Goal: Find specific page/section: Find specific page/section

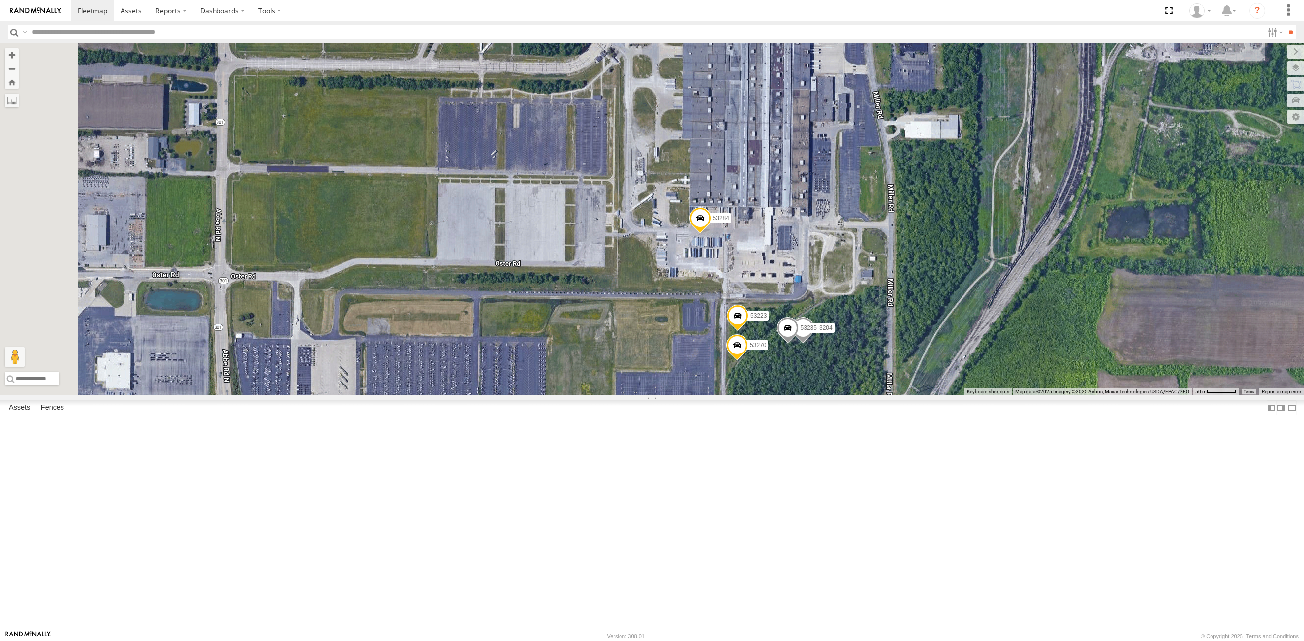
select select "**********"
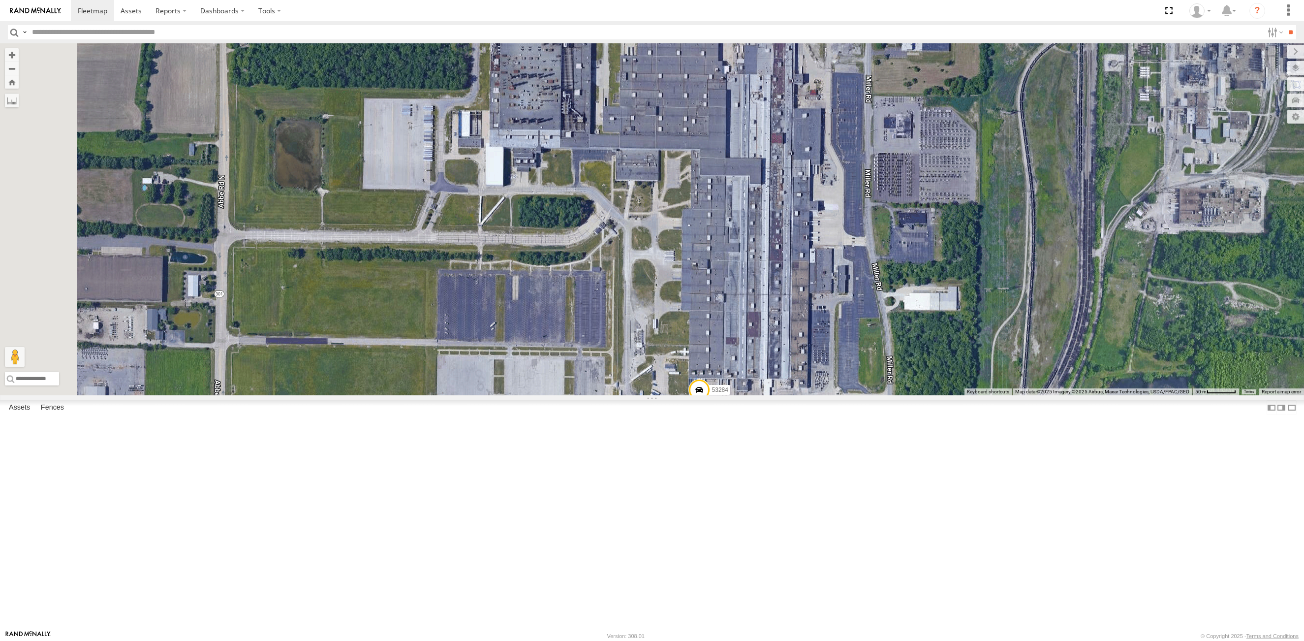
drag, startPoint x: 790, startPoint y: 289, endPoint x: 795, endPoint y: 490, distance: 200.8
click at [795, 395] on div "53223 53204 53270 53235 53284" at bounding box center [652, 219] width 1304 height 352
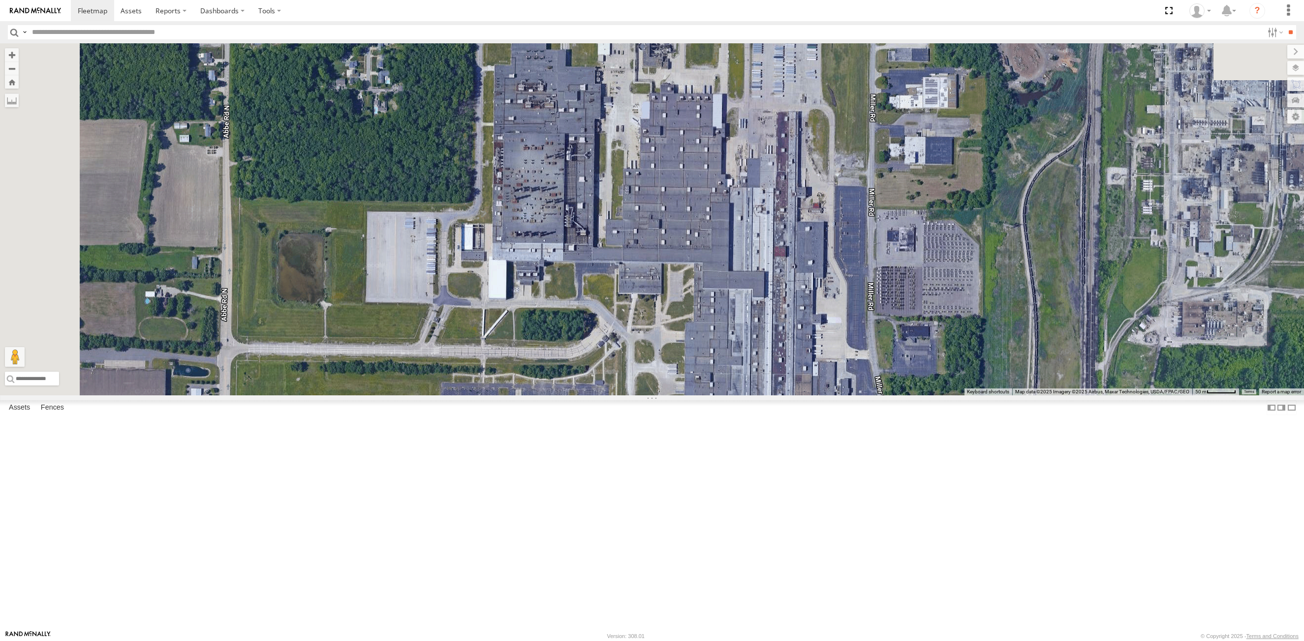
drag, startPoint x: 783, startPoint y: 310, endPoint x: 780, endPoint y: 406, distance: 95.5
click at [780, 395] on div "53223 53204 53270 53235 53284 53262 53288" at bounding box center [652, 219] width 1304 height 352
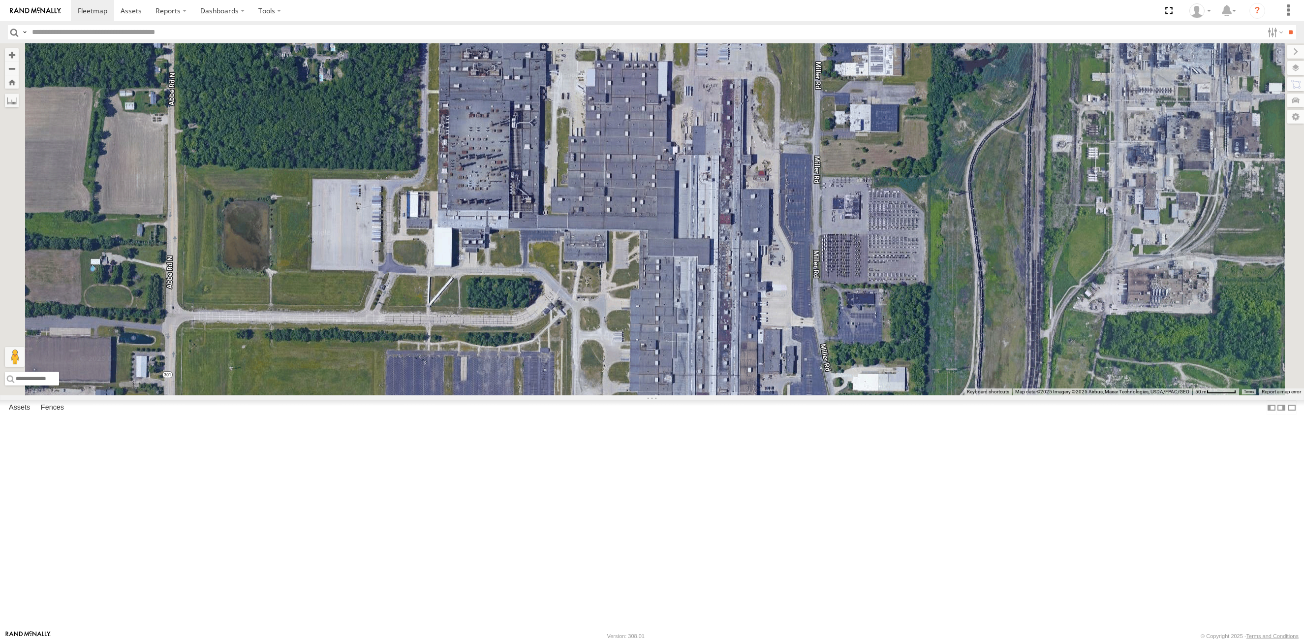
drag, startPoint x: 795, startPoint y: 356, endPoint x: 711, endPoint y: 310, distance: 95.8
click at [711, 310] on div "53284 53288 53262" at bounding box center [652, 219] width 1304 height 352
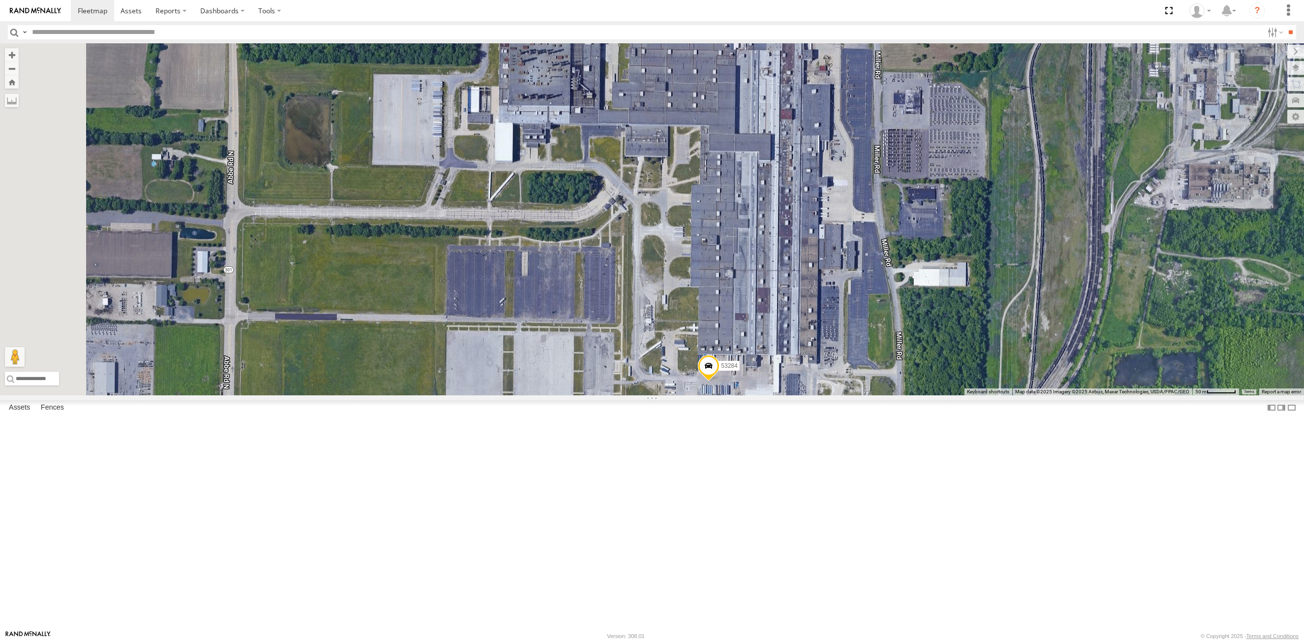
drag, startPoint x: 739, startPoint y: 339, endPoint x: 794, endPoint y: 227, distance: 125.0
click at [794, 227] on div "53284 53262 53288" at bounding box center [652, 219] width 1304 height 352
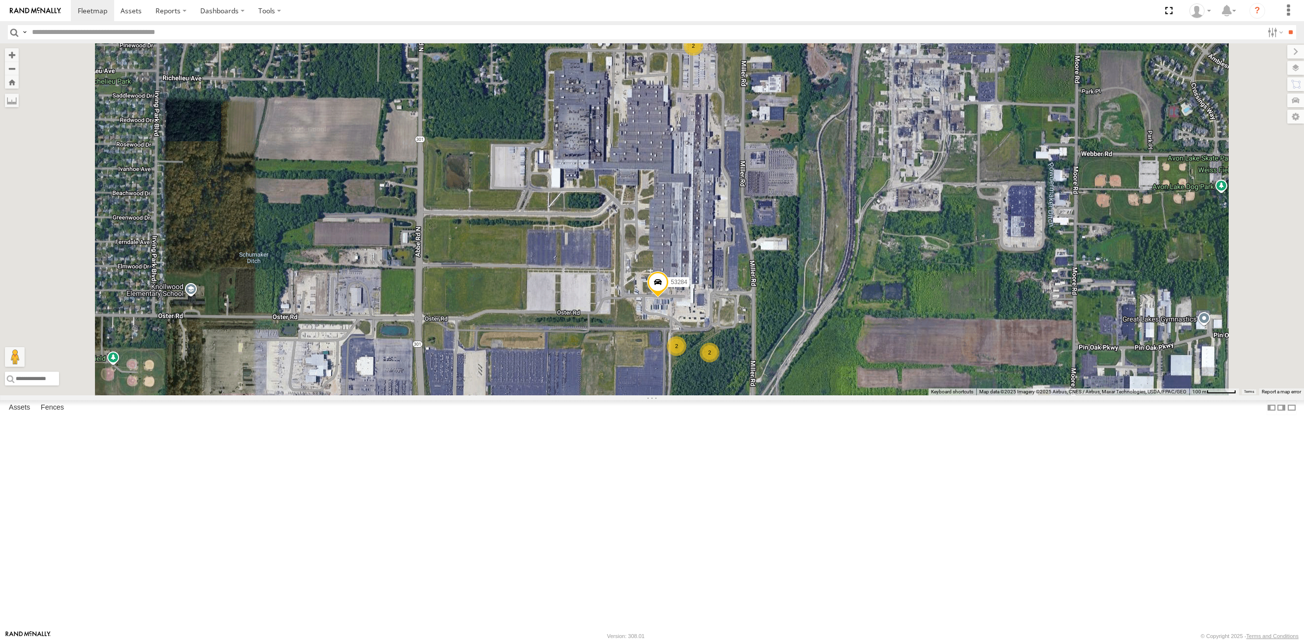
click at [779, 270] on div "53284 2 2 2" at bounding box center [652, 219] width 1304 height 352
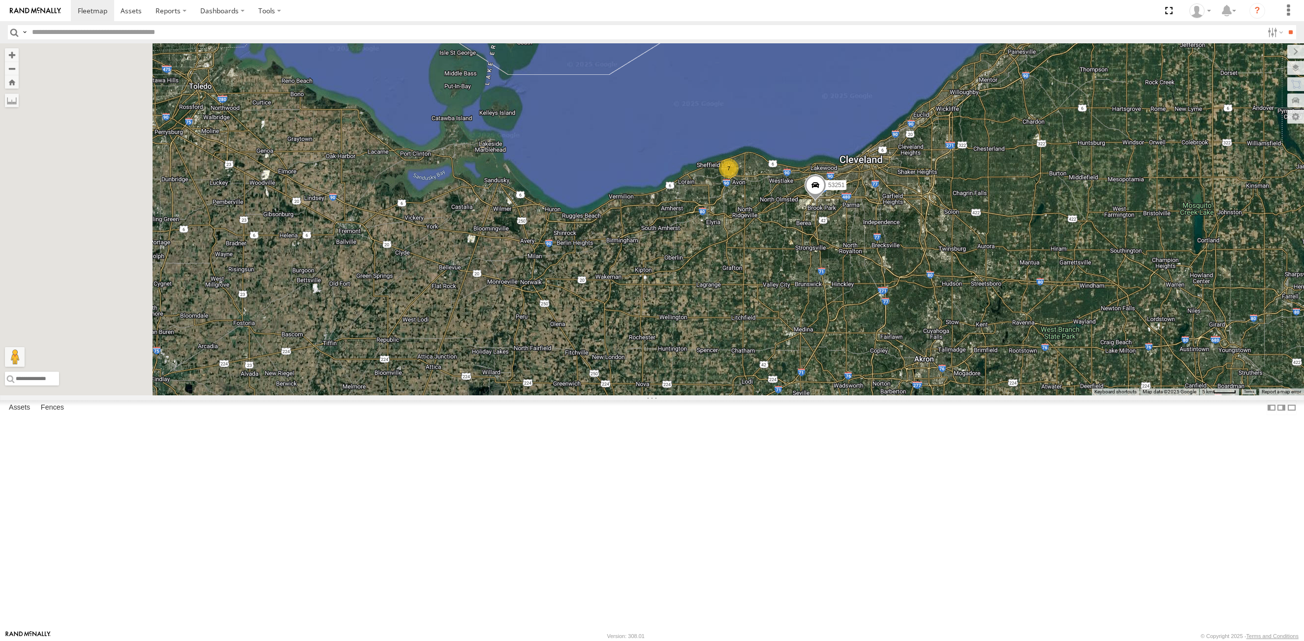
drag, startPoint x: 543, startPoint y: 381, endPoint x: 910, endPoint y: 420, distance: 368.6
click at [910, 395] on div "7 53251" at bounding box center [652, 219] width 1304 height 352
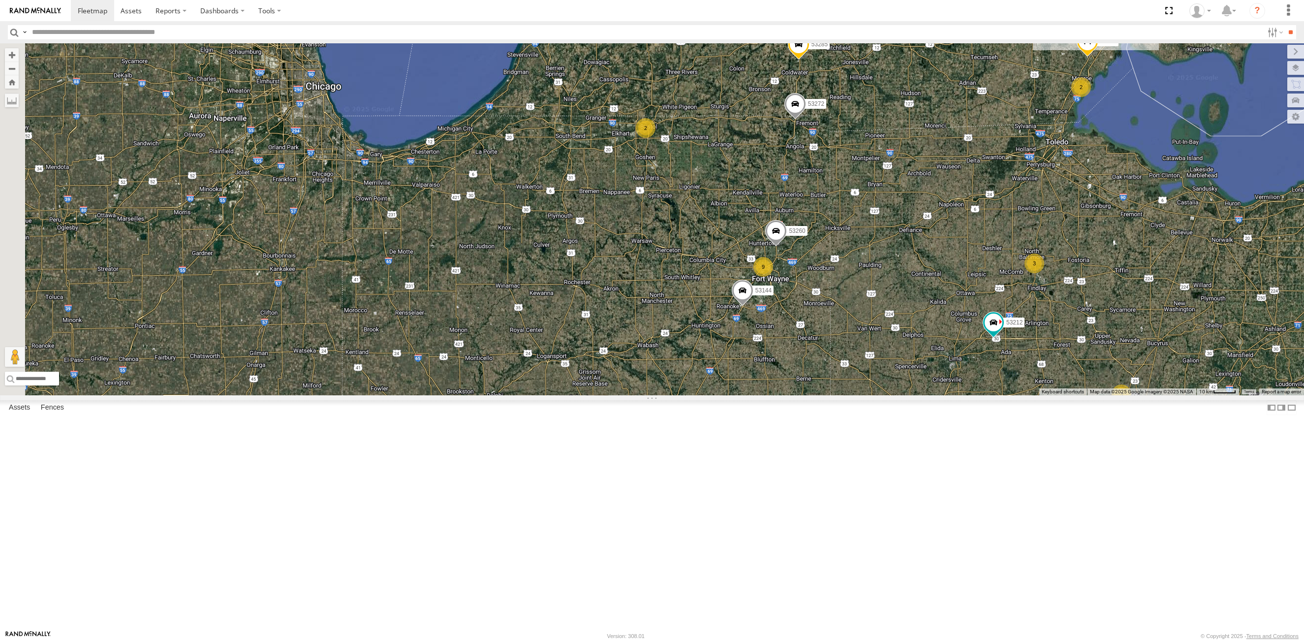
drag, startPoint x: 776, startPoint y: 349, endPoint x: 1002, endPoint y: 332, distance: 227.0
click at [1002, 332] on div "53251 53258 53212 9 2 2 7 53272 3 3 53285 4 4 53133 53214 53269 53260 2 2 53144" at bounding box center [652, 219] width 1304 height 352
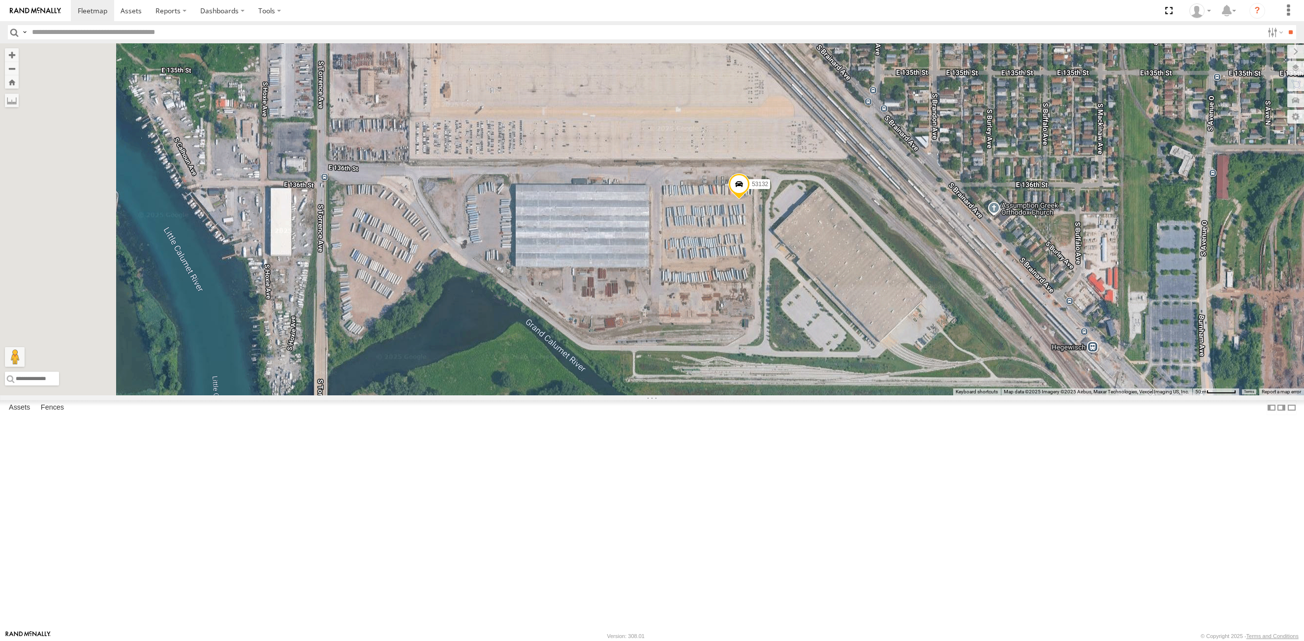
drag, startPoint x: 688, startPoint y: 467, endPoint x: 709, endPoint y: 463, distance: 21.5
click at [709, 395] on div "53132" at bounding box center [652, 219] width 1304 height 352
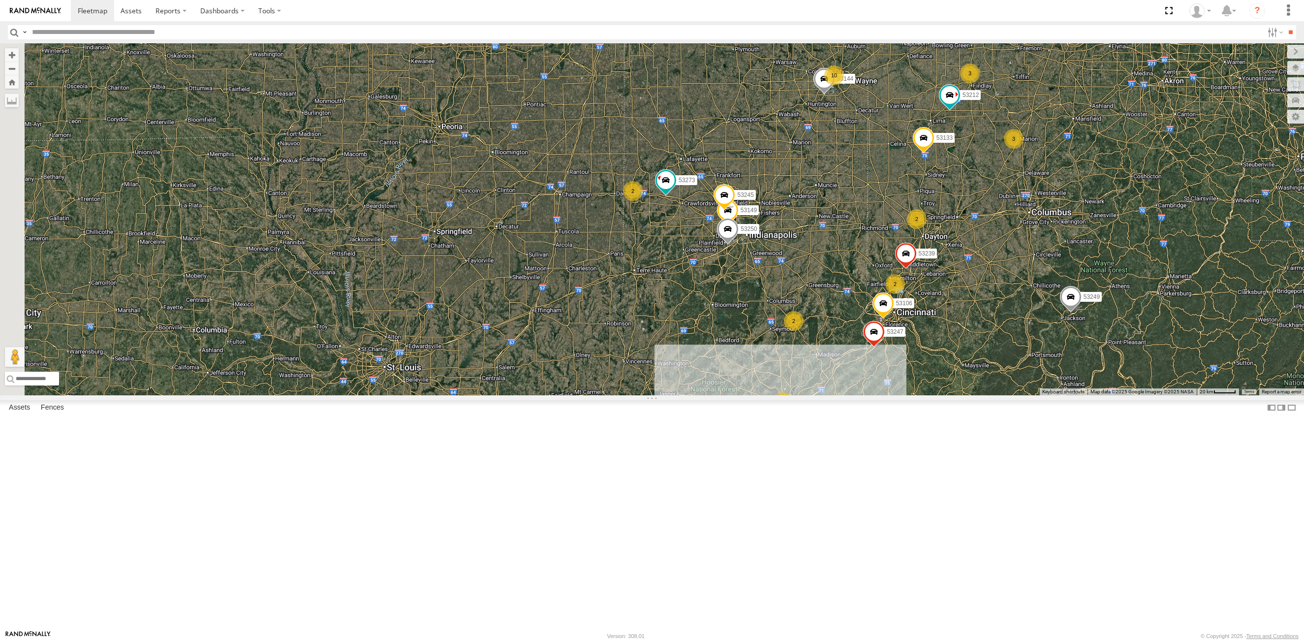
drag, startPoint x: 486, startPoint y: 394, endPoint x: 603, endPoint y: 304, distance: 148.1
click at [603, 304] on div "53132 27 4 10 3 2 5 2 2 53106 7 53272 3 53149 3 53247 3 53285 4 4 53251 2 2 532…" at bounding box center [652, 219] width 1304 height 352
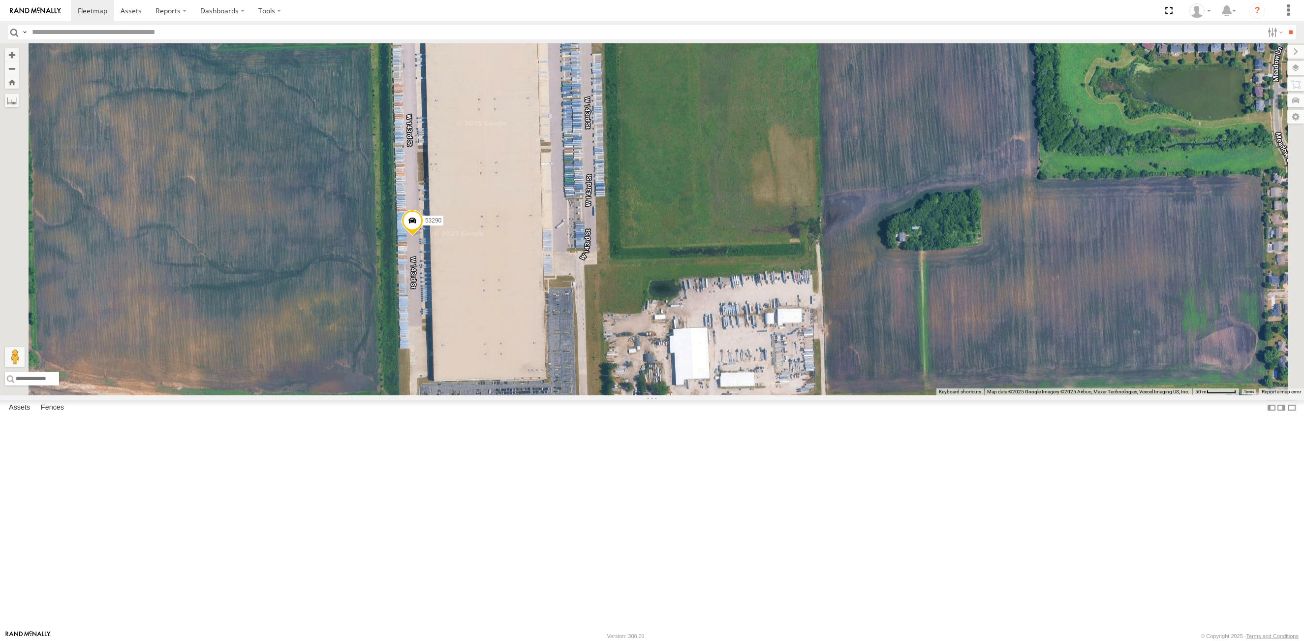
drag, startPoint x: 659, startPoint y: 420, endPoint x: 650, endPoint y: 387, distance: 34.1
click at [650, 387] on div "53272 53285 53212 53133 53214 53273 53249 53215 53146 53242 53132 53290 53240 5…" at bounding box center [652, 219] width 1304 height 352
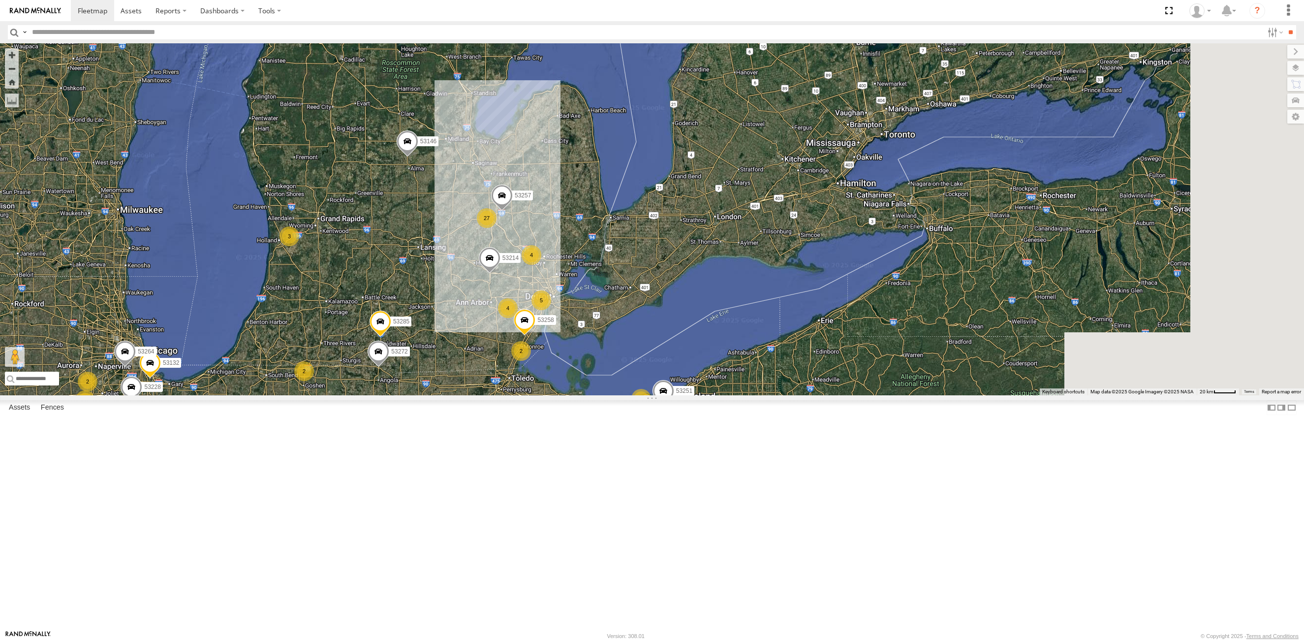
drag, startPoint x: 542, startPoint y: 445, endPoint x: 531, endPoint y: 456, distance: 15.3
click at [531, 395] on div "53272 53285 53212 53133 53214 53273 53249 53215 53146 53132 53264 53228 53245 5…" at bounding box center [652, 219] width 1304 height 352
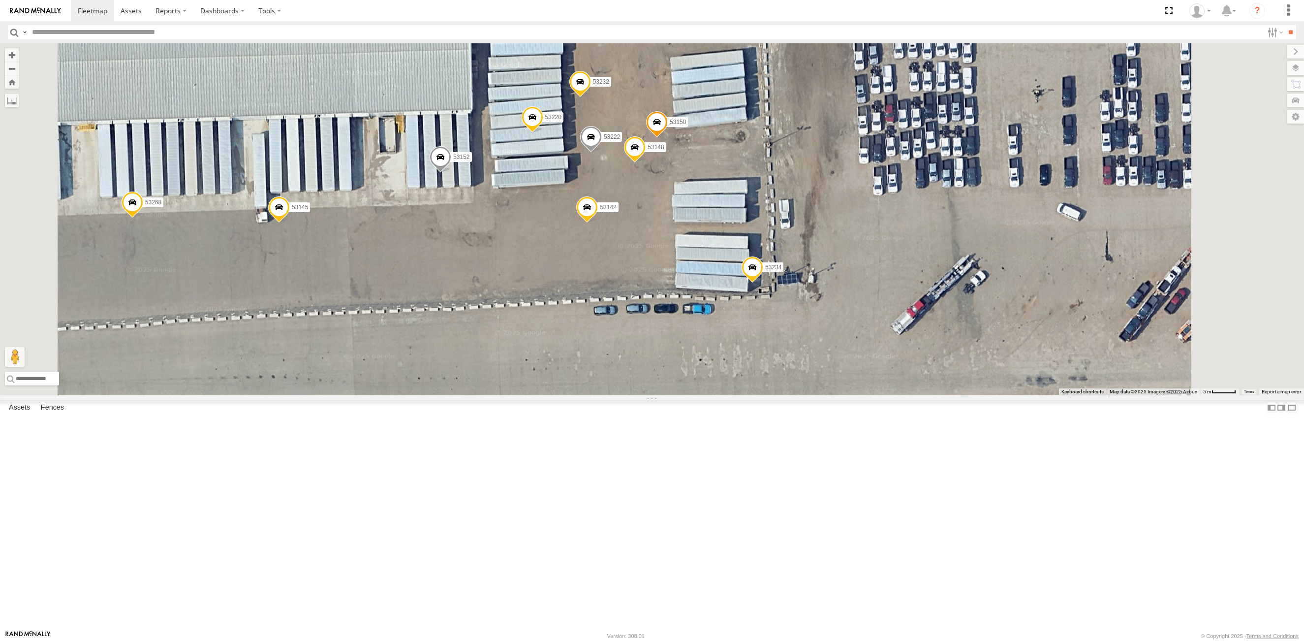
drag, startPoint x: 589, startPoint y: 318, endPoint x: 588, endPoint y: 353, distance: 35.4
click at [588, 353] on div "53272 53285 53212 53133 53214 53273 53249 53215 53146 53132 53264 53228 53245 5…" at bounding box center [652, 219] width 1304 height 352
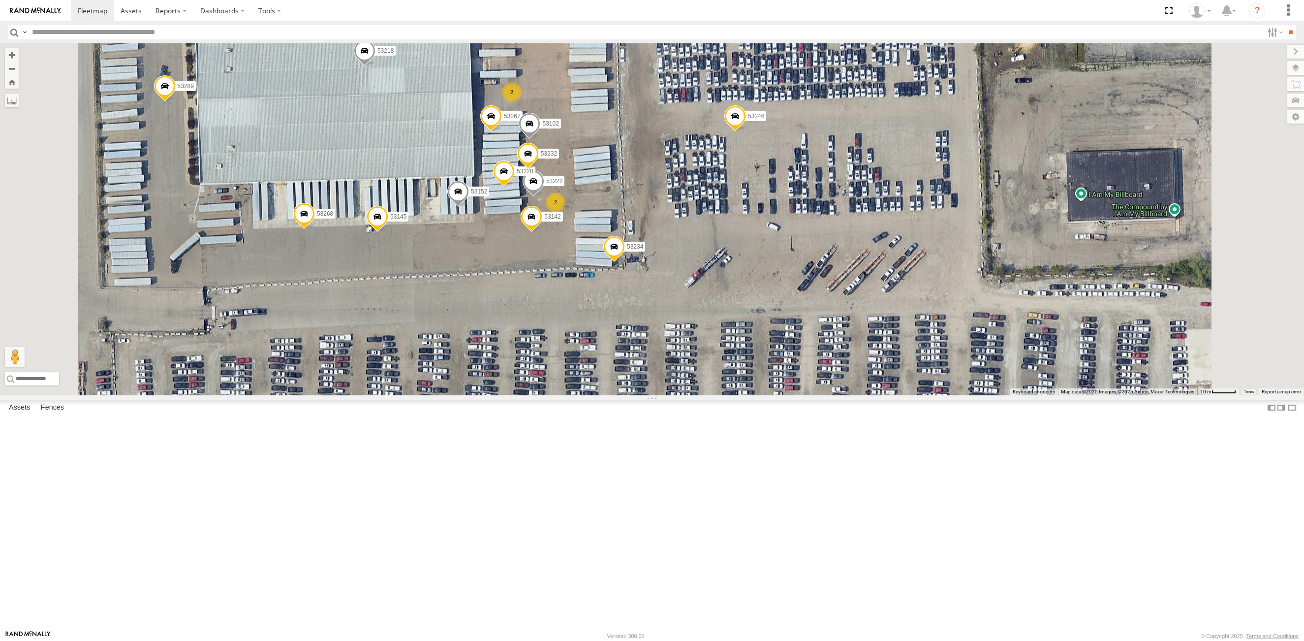
click at [84, 27] on input "text" at bounding box center [645, 32] width 1235 height 14
type input "*****"
click at [1284, 25] on input "**" at bounding box center [1289, 32] width 11 height 14
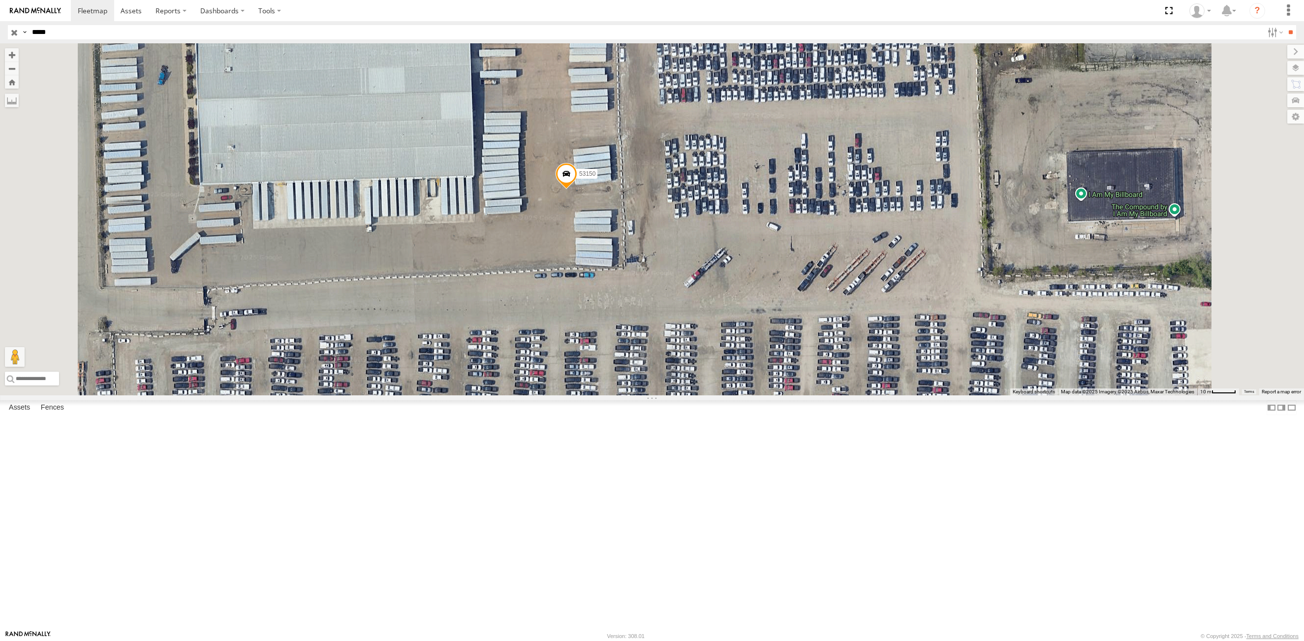
click at [16, 31] on input "button" at bounding box center [14, 32] width 13 height 14
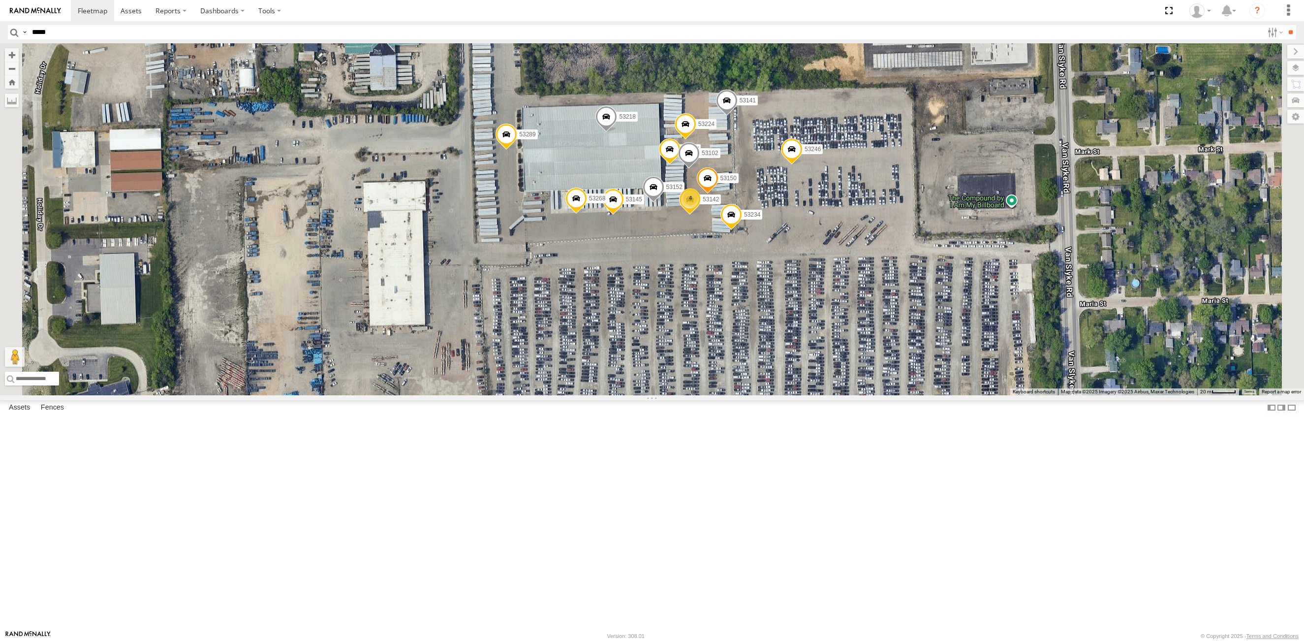
click at [50, 34] on input "*****" at bounding box center [645, 32] width 1235 height 14
type input "*****"
click at [1284, 25] on input "**" at bounding box center [1289, 32] width 11 height 14
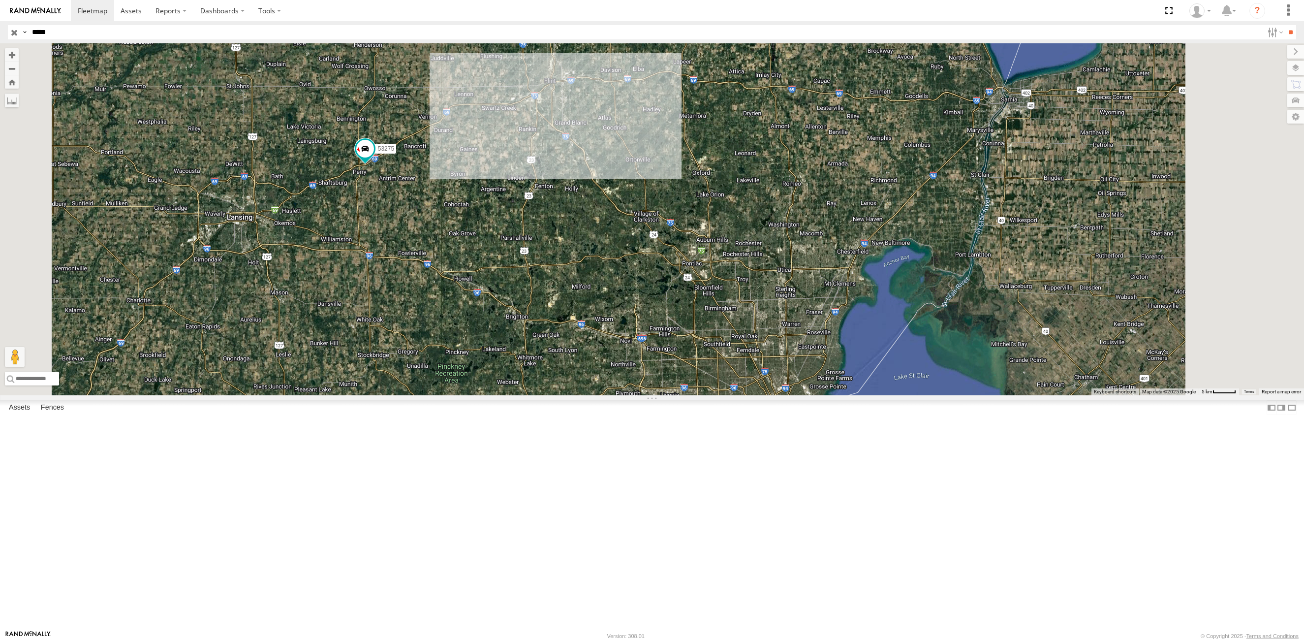
click at [12, 31] on input "button" at bounding box center [14, 32] width 13 height 14
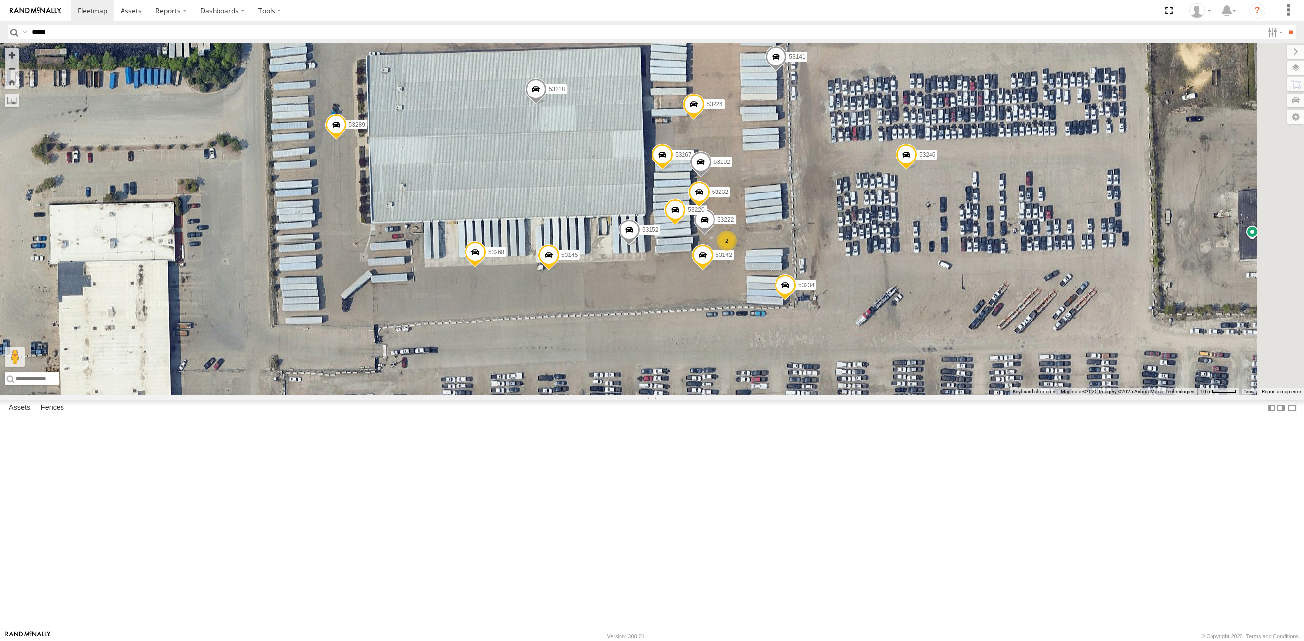
drag, startPoint x: 698, startPoint y: 205, endPoint x: 707, endPoint y: 293, distance: 89.0
click at [707, 293] on div "53275 53257 53214 53269 53234 53246 53145 53289 53152 53268 53218 53141 53267 5…" at bounding box center [652, 219] width 1304 height 352
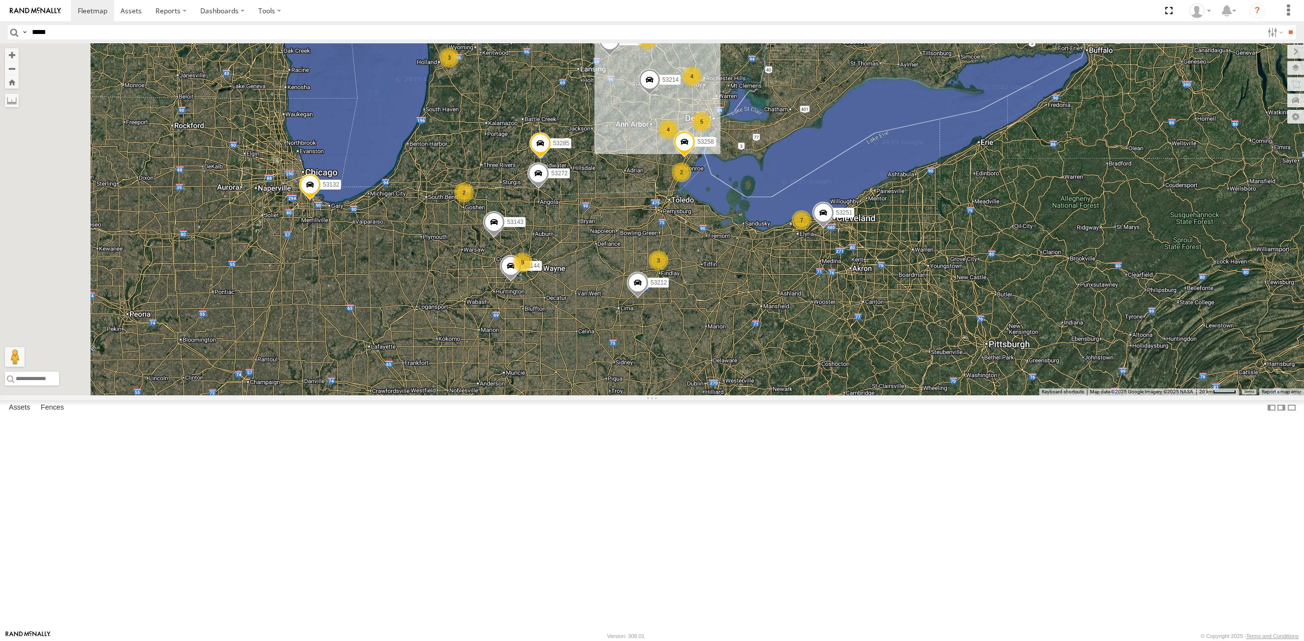
drag, startPoint x: 572, startPoint y: 469, endPoint x: 704, endPoint y: 335, distance: 188.5
click at [704, 335] on div "53257 26 9 3 2 5 7 53272 3 53275 53285 4 53251 53258 53143 4 53212 53132 53214 …" at bounding box center [652, 219] width 1304 height 352
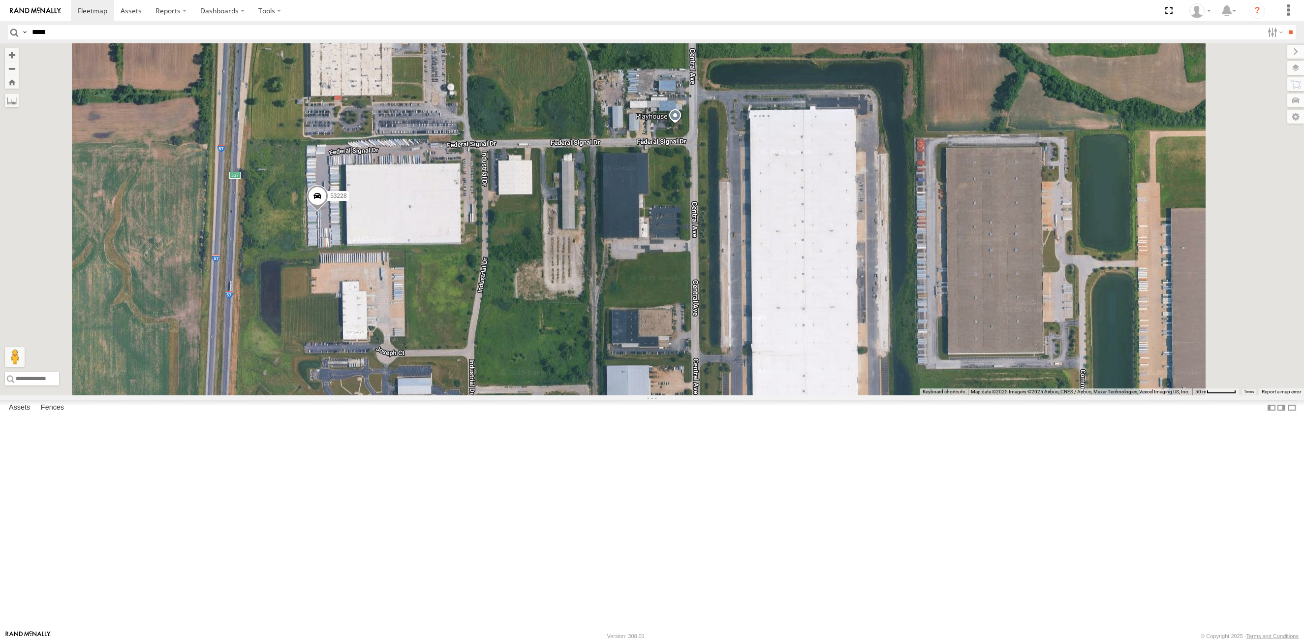
drag, startPoint x: 565, startPoint y: 435, endPoint x: 528, endPoint y: 341, distance: 101.6
click at [528, 341] on div "53257 53272 53275 53285 53251 53258 53143 53212 53132 53214 53146 53144 53106 5…" at bounding box center [652, 219] width 1304 height 352
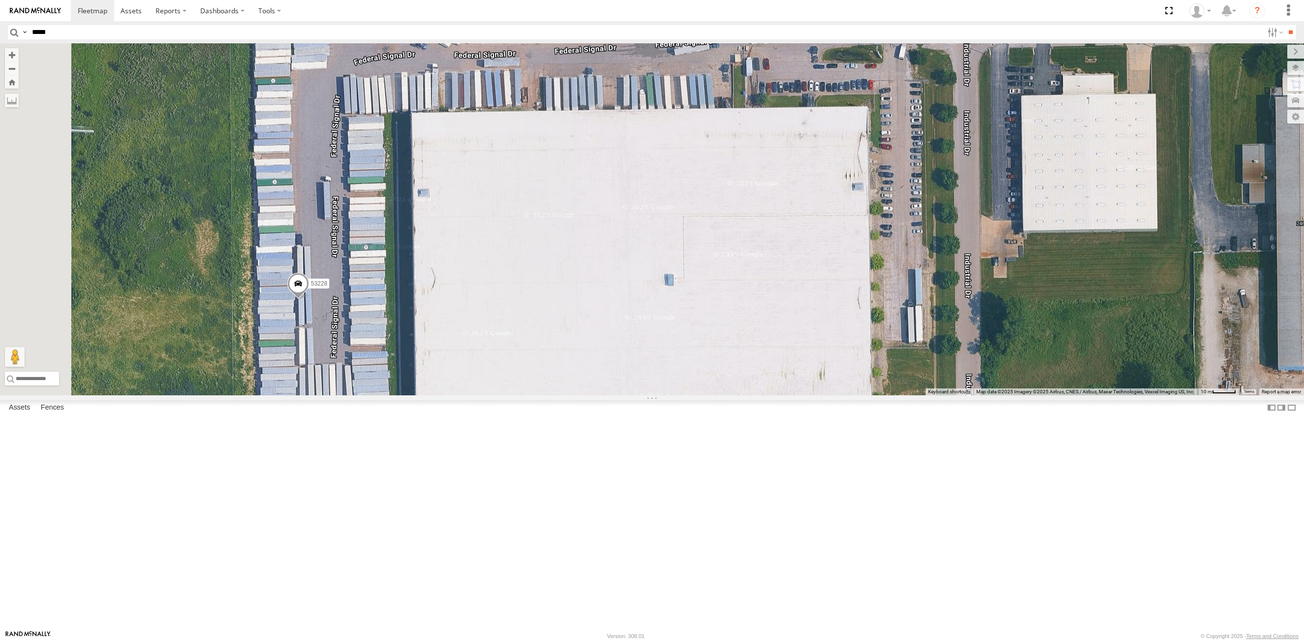
drag, startPoint x: 579, startPoint y: 375, endPoint x: 647, endPoint y: 409, distance: 76.6
click at [647, 395] on div "53257 53272 53275 53285 53251 53258 53143 53212 53132 53214 53146 53144 53106 5…" at bounding box center [652, 219] width 1304 height 352
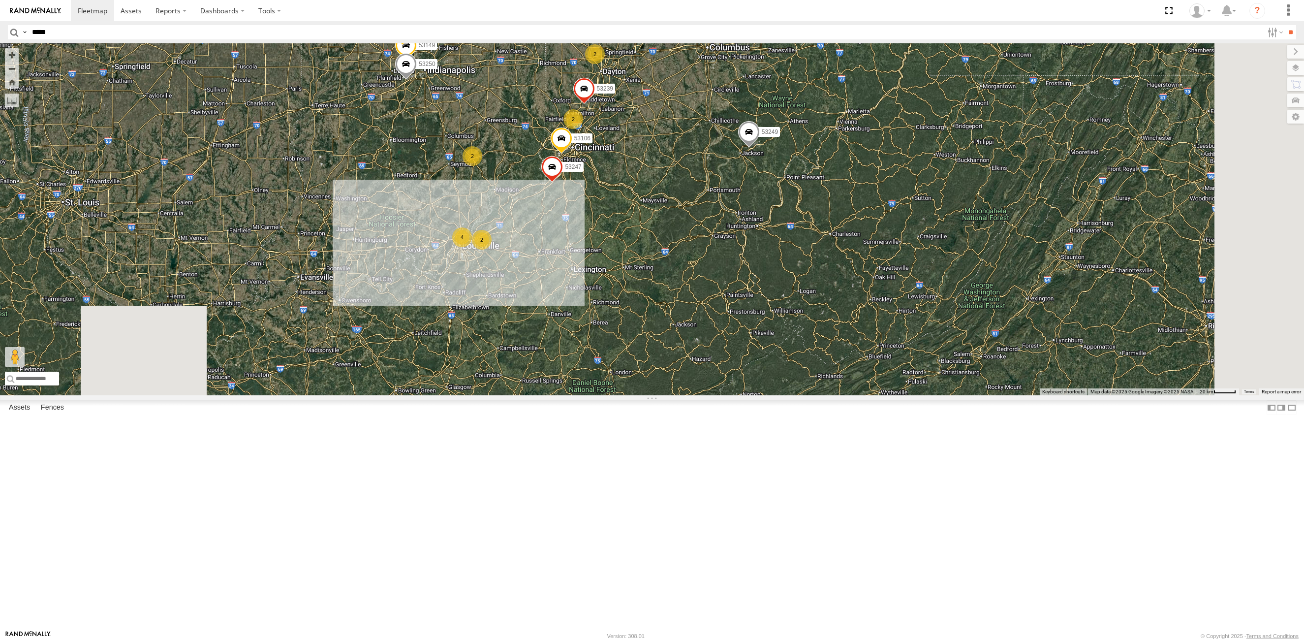
drag, startPoint x: 766, startPoint y: 541, endPoint x: 626, endPoint y: 246, distance: 326.1
click at [626, 246] on div "53228 26 8 3 2 5 2 2 53106 7 2 53149 3 53247 53275 3 53285 4 4 53204 2 3 53258 …" at bounding box center [652, 219] width 1304 height 352
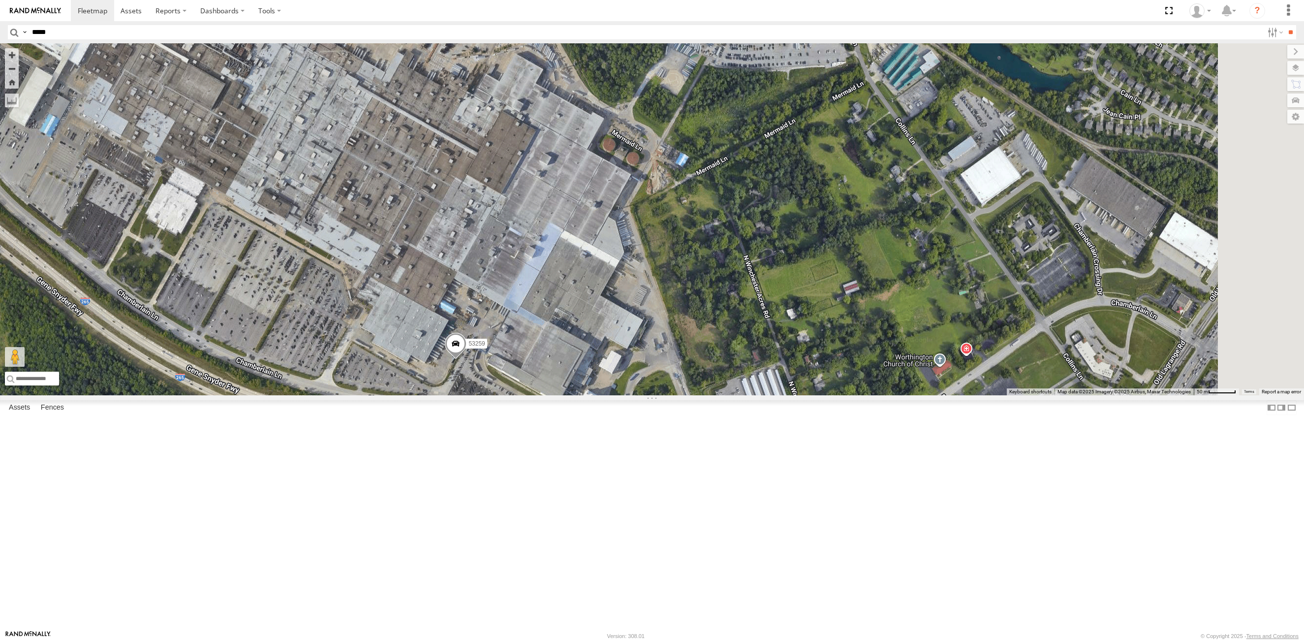
drag, startPoint x: 577, startPoint y: 342, endPoint x: 410, endPoint y: 302, distance: 171.5
click at [410, 302] on div "53228 53106 53149 53247 53275 53285 53204 53258 53143 53250 53239 53212 53257 5…" at bounding box center [652, 219] width 1304 height 352
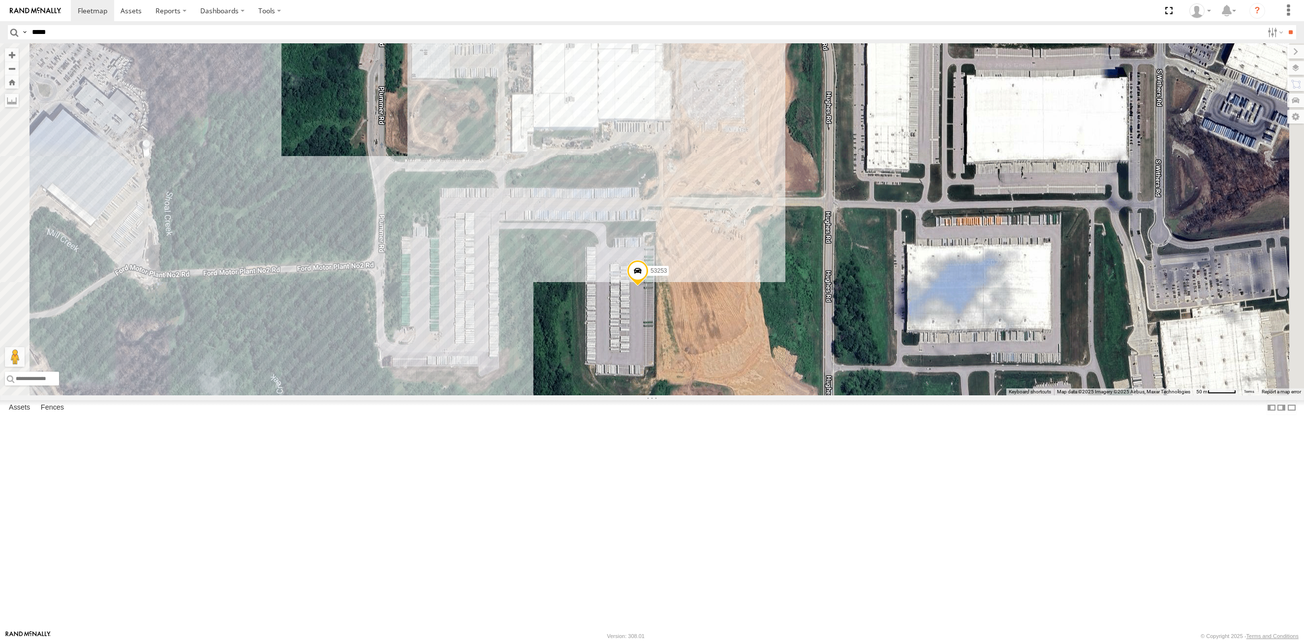
drag, startPoint x: 670, startPoint y: 432, endPoint x: 638, endPoint y: 460, distance: 42.5
click at [638, 395] on div "53221 53249 53215 53251 53212 53133 53214 53260 53144 53138 53253 53241" at bounding box center [652, 219] width 1304 height 352
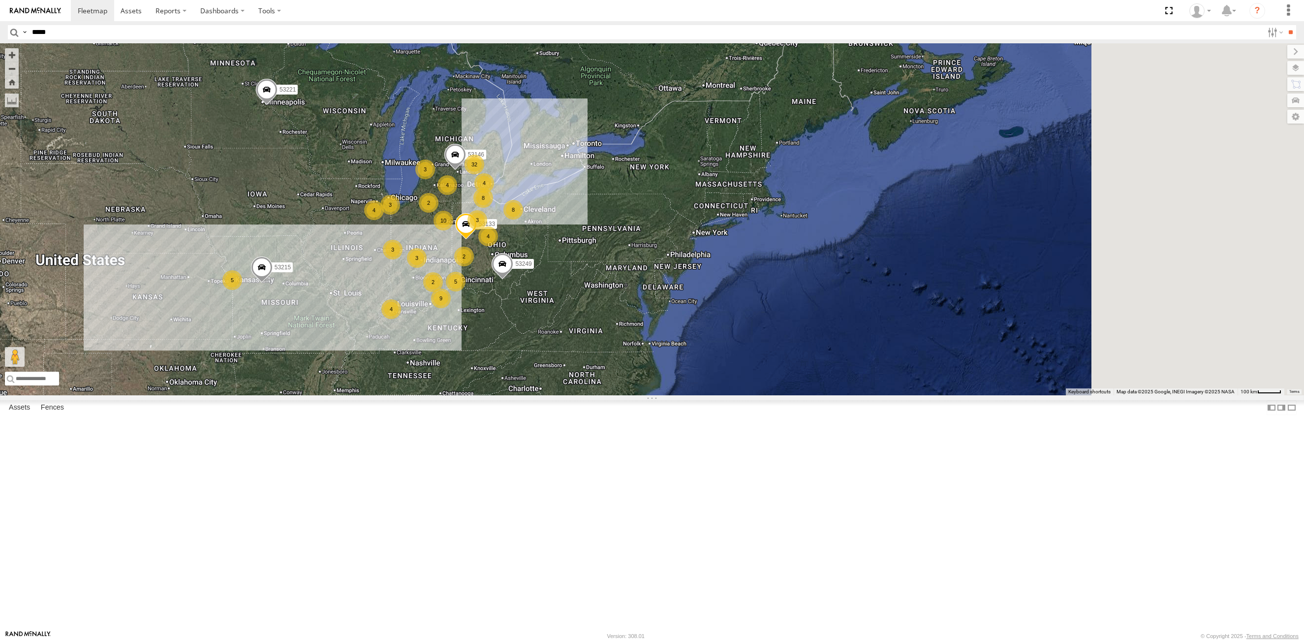
drag, startPoint x: 910, startPoint y: 152, endPoint x: 584, endPoint y: 282, distance: 350.6
click at [466, 170] on span at bounding box center [455, 156] width 22 height 27
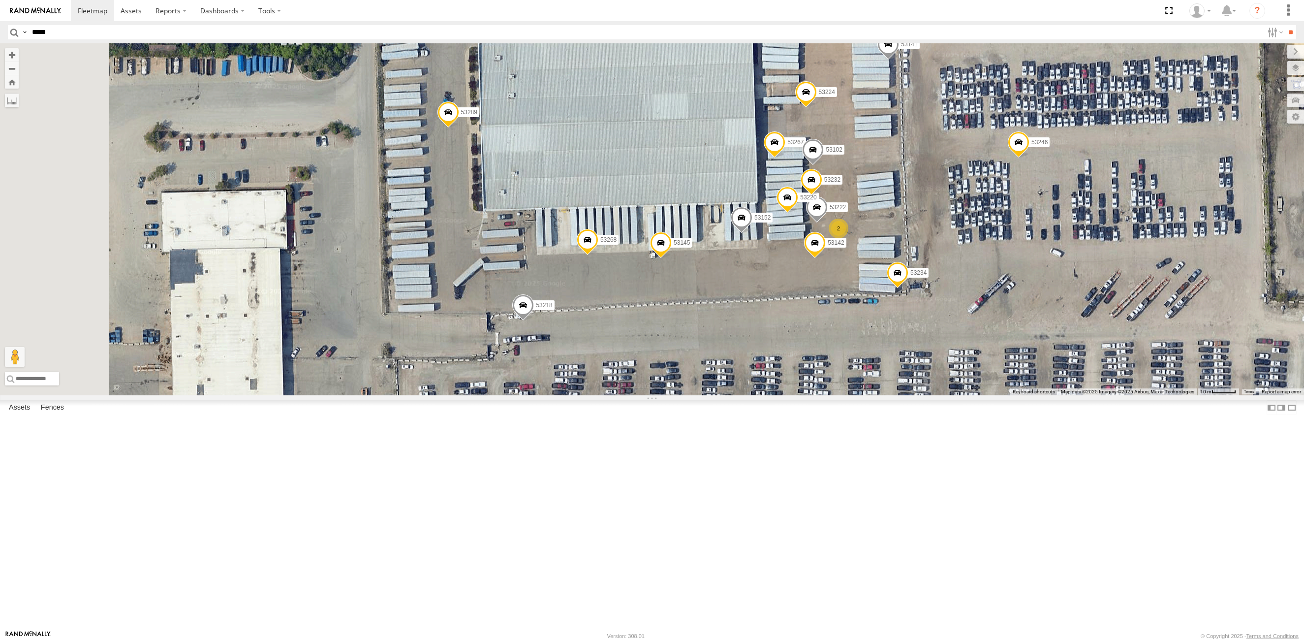
drag, startPoint x: 701, startPoint y: 235, endPoint x: 774, endPoint y: 244, distance: 74.4
click at [774, 244] on div "53215 53221 53133 53249 53146 53146 [GEOGRAPHIC_DATA][STREET_ADDRESS] 42.78593 …" at bounding box center [652, 219] width 1304 height 352
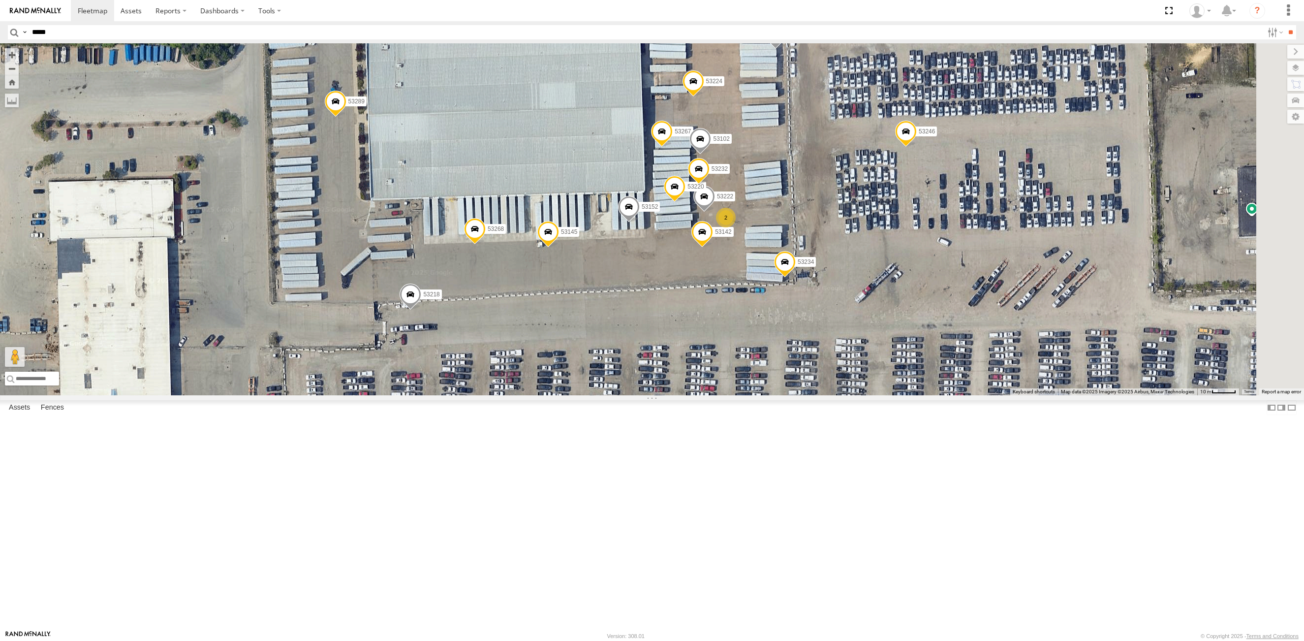
drag, startPoint x: 827, startPoint y: 257, endPoint x: 711, endPoint y: 246, distance: 117.1
click at [711, 246] on div "53215 53221 53133 53249 53146 53146 [GEOGRAPHIC_DATA][STREET_ADDRESS] 42.78593 …" at bounding box center [652, 219] width 1304 height 352
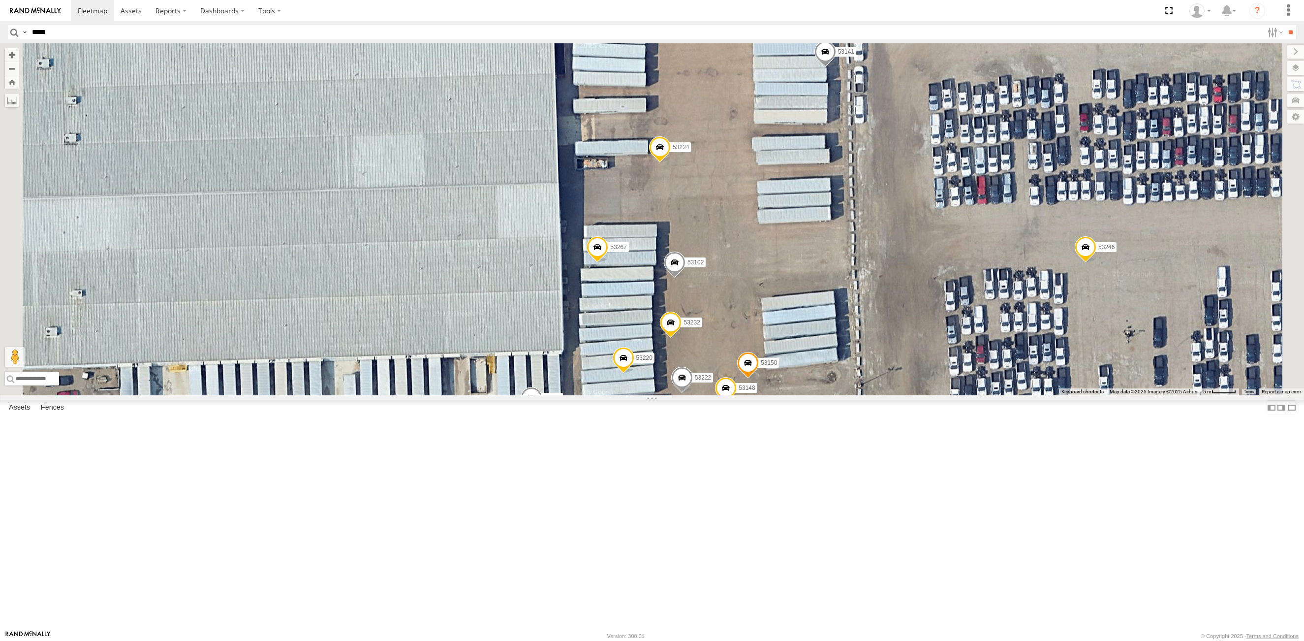
drag, startPoint x: 765, startPoint y: 386, endPoint x: 752, endPoint y: 430, distance: 46.7
click at [752, 395] on div "53215 53221 53133 53249 53146 53146 [GEOGRAPHIC_DATA][STREET_ADDRESS] 42.78593 …" at bounding box center [652, 219] width 1304 height 352
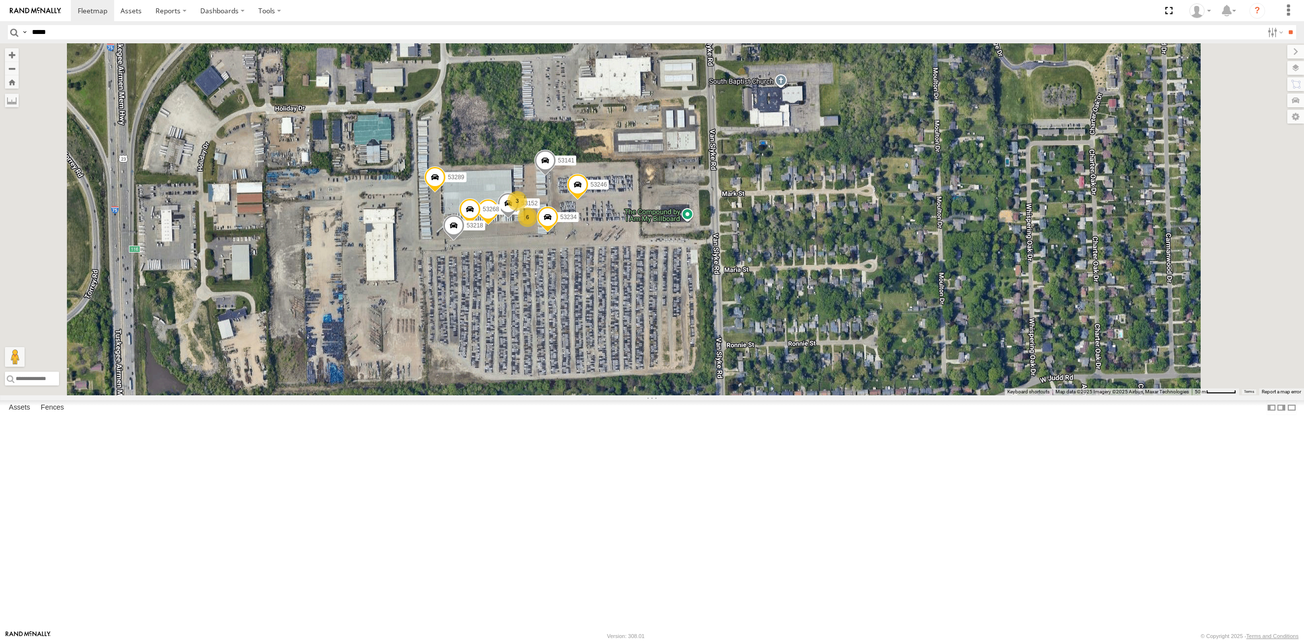
click at [102, 31] on input "*****" at bounding box center [645, 32] width 1235 height 14
type input "*****"
click at [1284, 25] on input "**" at bounding box center [1289, 32] width 11 height 14
click at [13, 34] on input "button" at bounding box center [14, 32] width 13 height 14
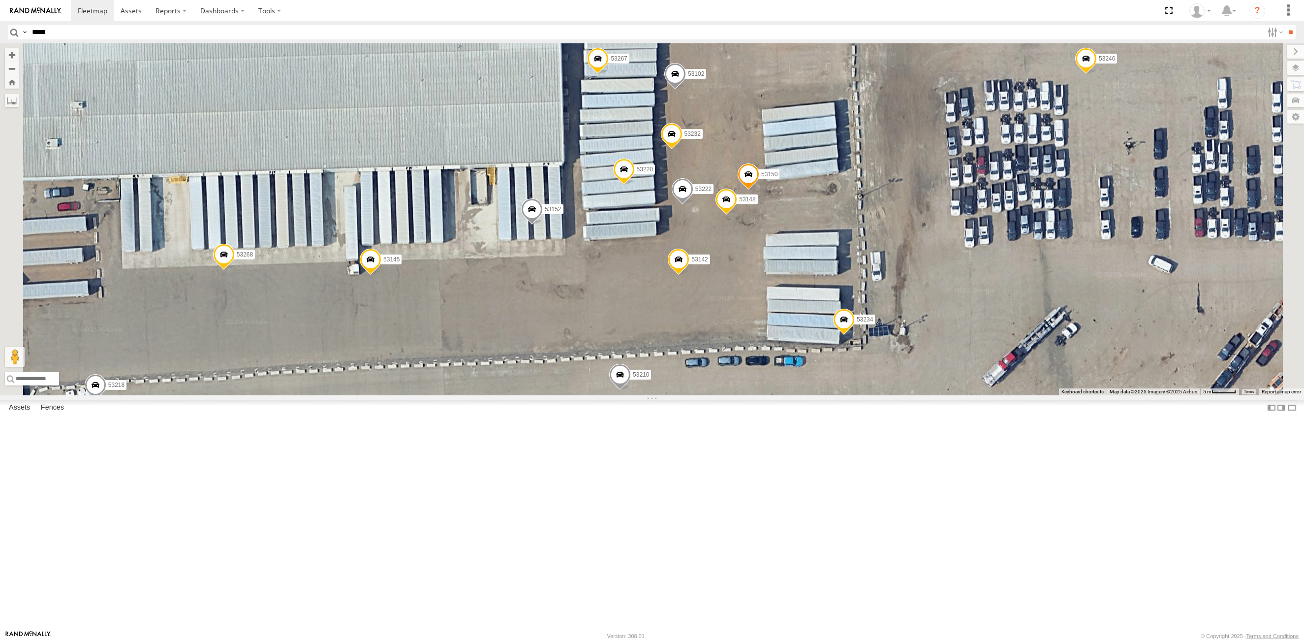
drag, startPoint x: 707, startPoint y: 430, endPoint x: 737, endPoint y: 417, distance: 33.0
click at [737, 395] on div "53234 53246 53210 53145 53289 53152 53268 53218 53141 53267 53102 53142 53224 5…" at bounding box center [652, 219] width 1304 height 352
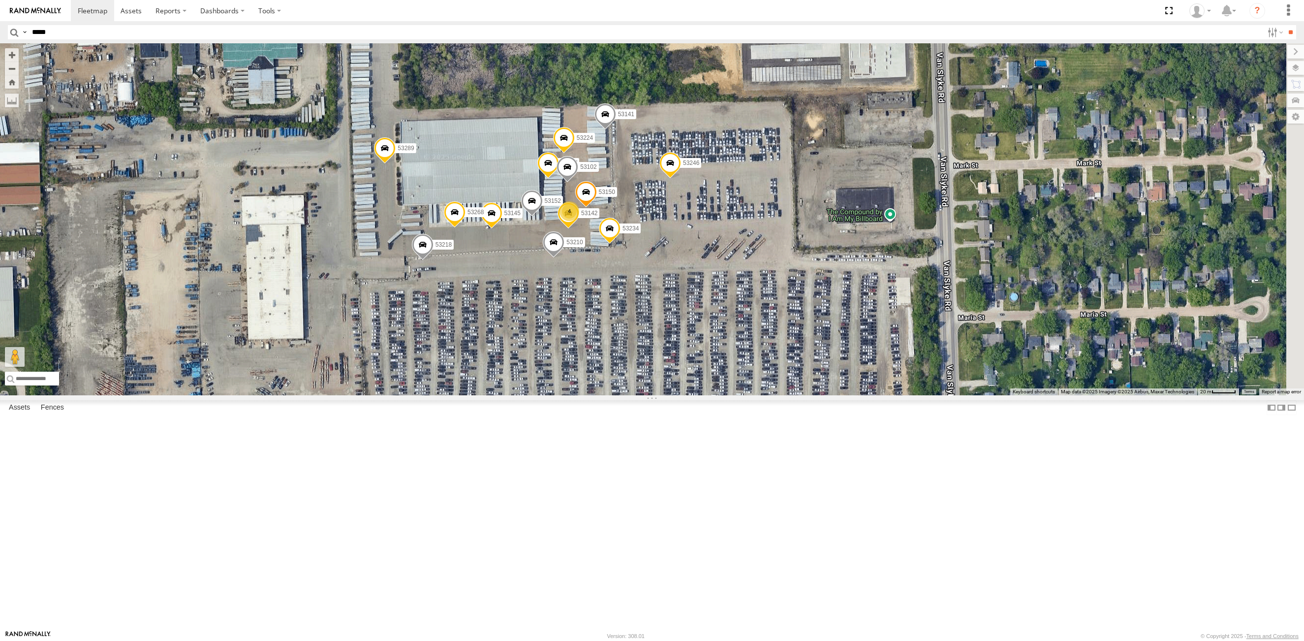
drag, startPoint x: 654, startPoint y: 330, endPoint x: 570, endPoint y: 258, distance: 110.2
click at [570, 258] on div "53234 53246 53210 53145 53289 53152 53268 53218 53141 53267 53102 53142 53224 5…" at bounding box center [652, 219] width 1304 height 352
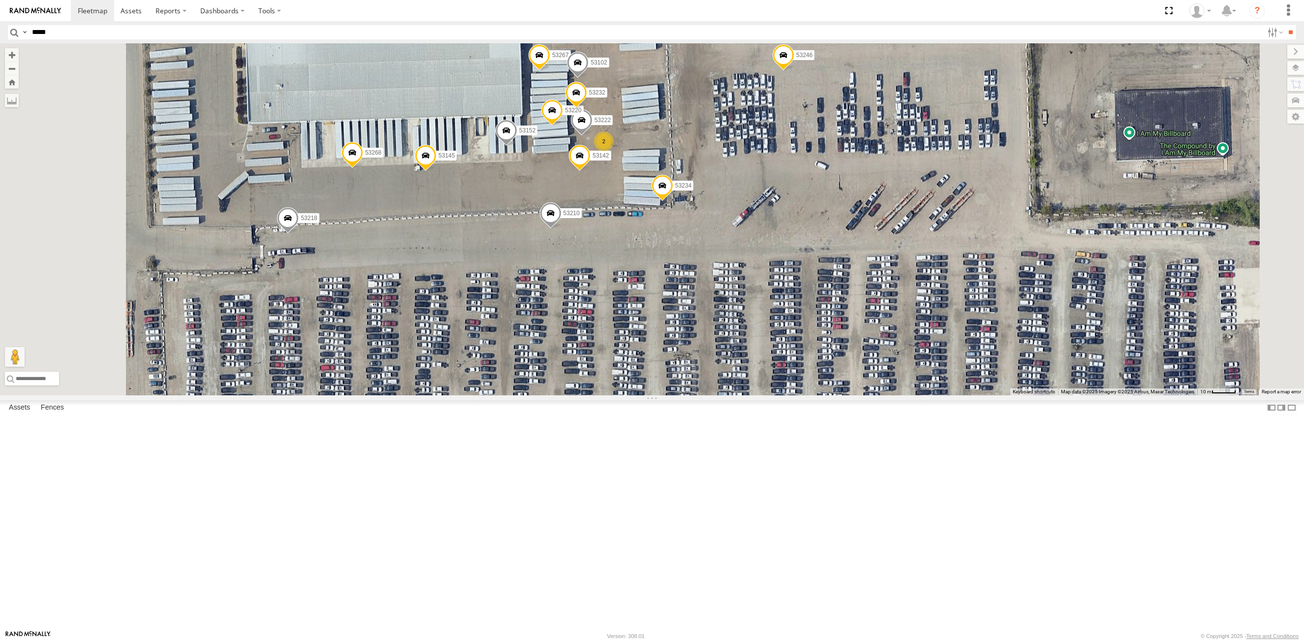
click at [595, 327] on div "53234 53246 53210 53145 53289 53152 53268 53218 53141 53267 53102 53142 53224 5…" at bounding box center [652, 219] width 1304 height 352
select select "**********"
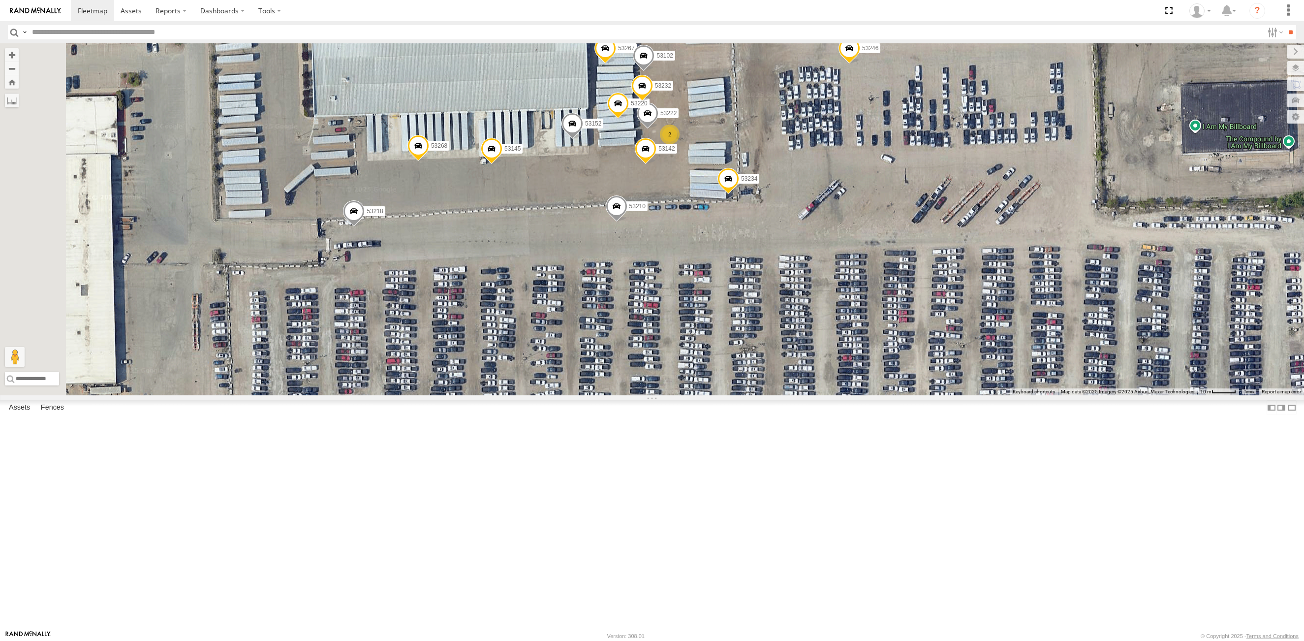
drag, startPoint x: 599, startPoint y: 154, endPoint x: 674, endPoint y: 168, distance: 76.5
click at [674, 168] on div "53234 53246 53210 53145 53289 53152 53268 53218 53141 53267 53102 53142 53224 5…" at bounding box center [652, 219] width 1304 height 352
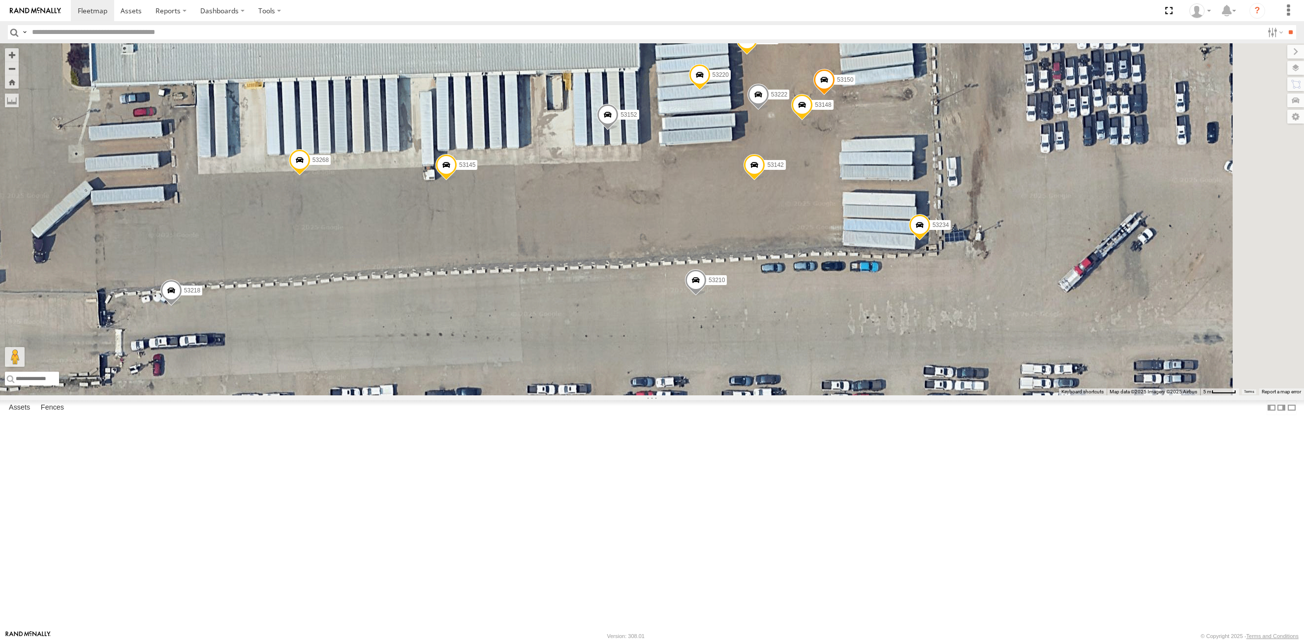
drag, startPoint x: 845, startPoint y: 297, endPoint x: 773, endPoint y: 312, distance: 73.4
click at [773, 312] on div "53234 53246 53210 53145 53289 53152 53268 53218 53141 53267 53102 53142 53224 5…" at bounding box center [652, 219] width 1304 height 352
click at [124, 31] on input "text" at bounding box center [645, 32] width 1235 height 14
type input "*****"
click at [1284, 25] on input "**" at bounding box center [1289, 32] width 11 height 14
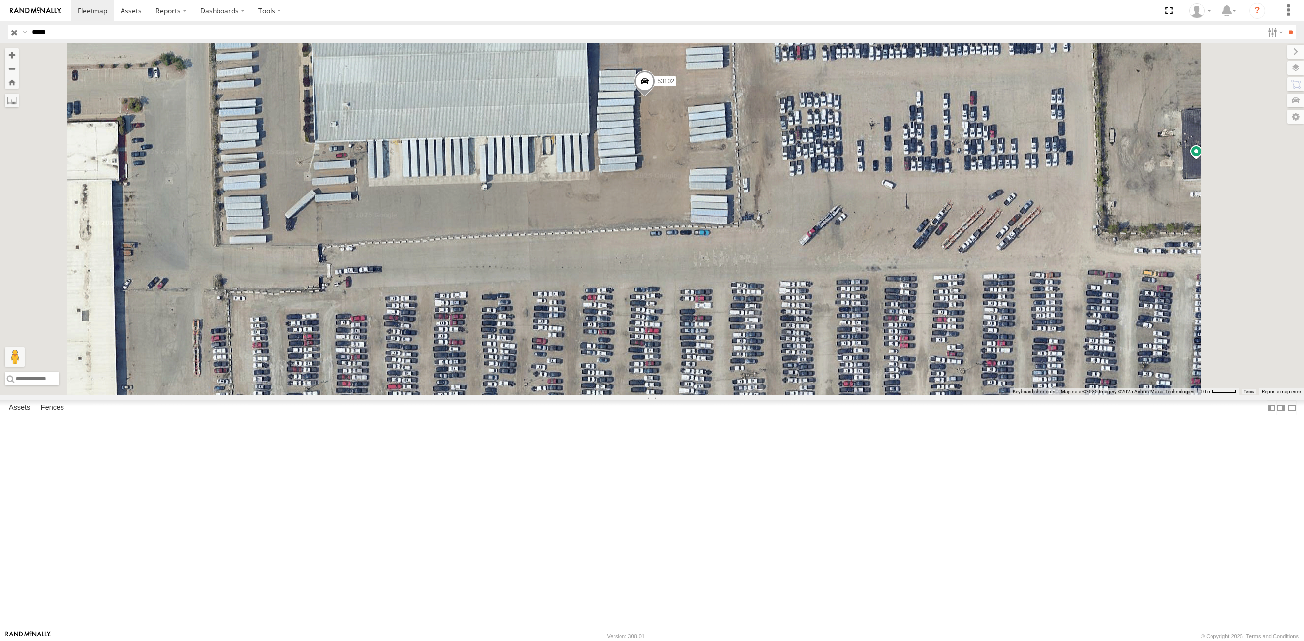
click at [17, 34] on input "button" at bounding box center [14, 32] width 13 height 14
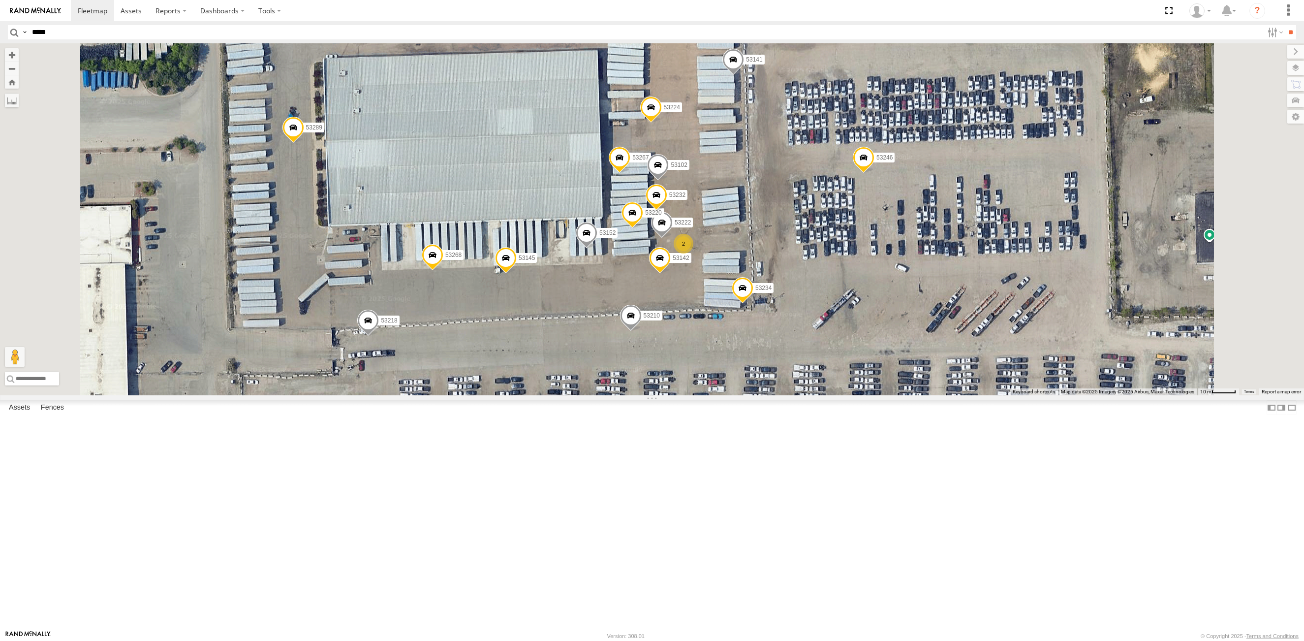
drag, startPoint x: 841, startPoint y: 247, endPoint x: 855, endPoint y: 332, distance: 85.7
click at [855, 332] on div "53234 53246 53267 53222 53210 53145 53102 53289 53152 53268 2 53142 53224 53218…" at bounding box center [652, 219] width 1304 height 352
